Goal: Task Accomplishment & Management: Manage account settings

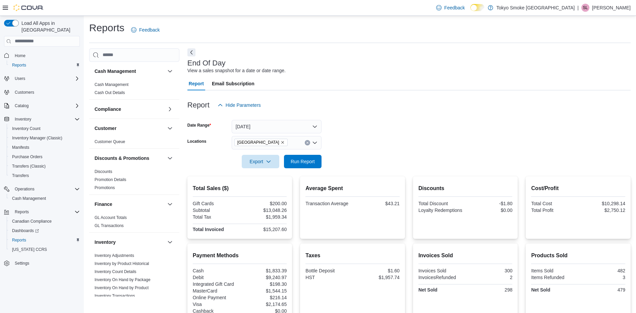
click at [597, 11] on div "| SL [PERSON_NAME]" at bounding box center [604, 8] width 53 height 8
click at [588, 67] on span "Sign Out" at bounding box center [588, 65] width 18 height 7
